Goal: Find specific page/section: Find specific page/section

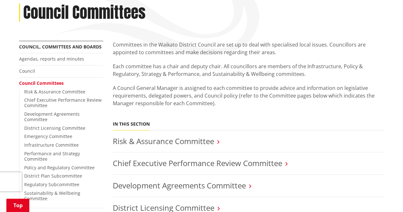
scroll to position [106, 0]
click at [50, 142] on link "Infrastructure Committee" at bounding box center [51, 145] width 55 height 6
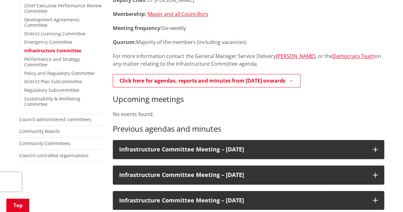
scroll to position [200, 0]
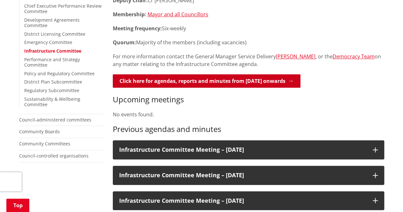
click at [188, 76] on link "Click here for agendas, reports and minutes from May 2024 onwards" at bounding box center [207, 80] width 188 height 13
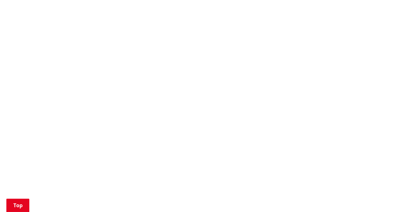
scroll to position [359, 0]
